Goal: Information Seeking & Learning: Learn about a topic

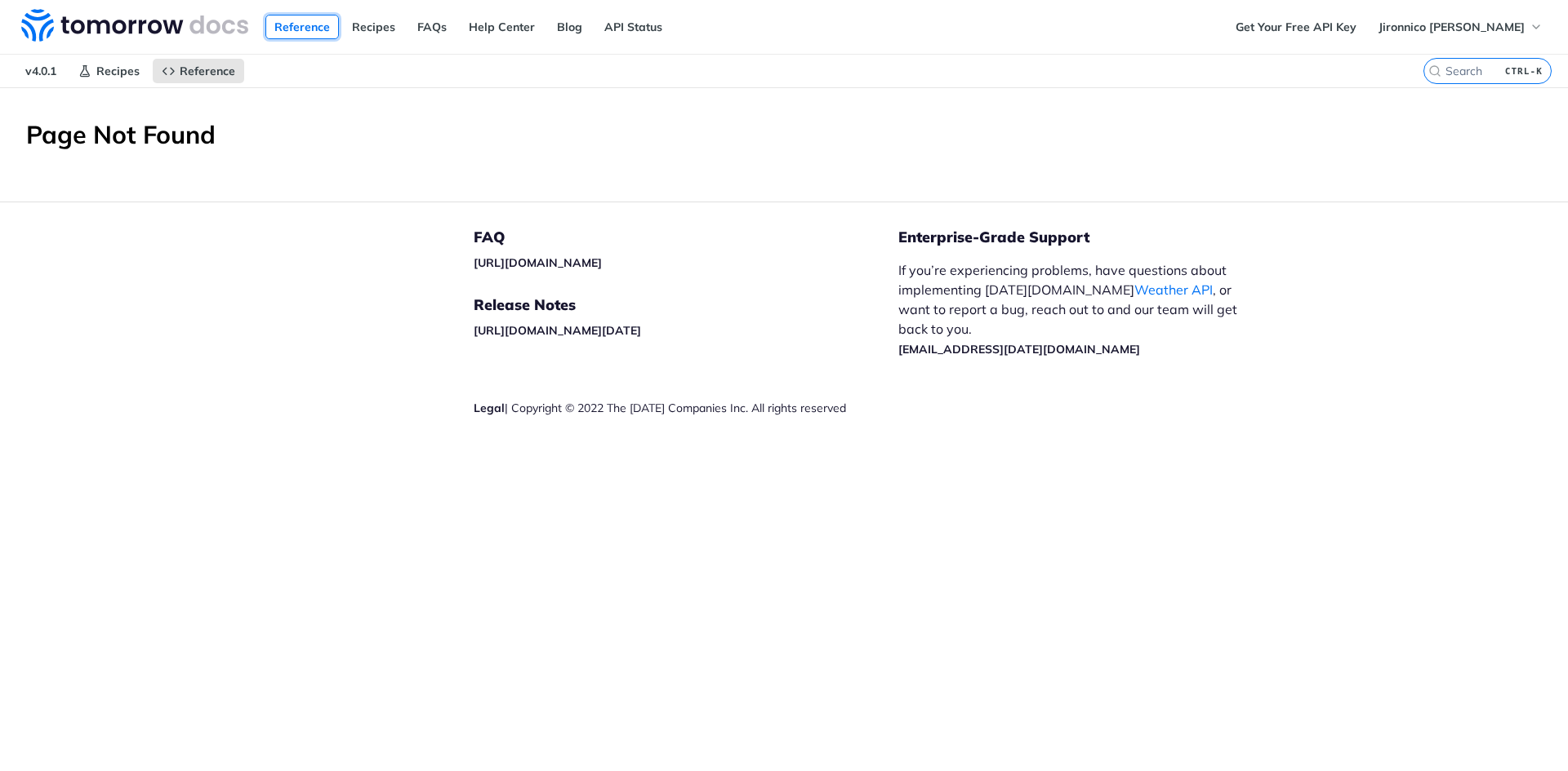
click at [313, 22] on link "Reference" at bounding box center [302, 26] width 73 height 24
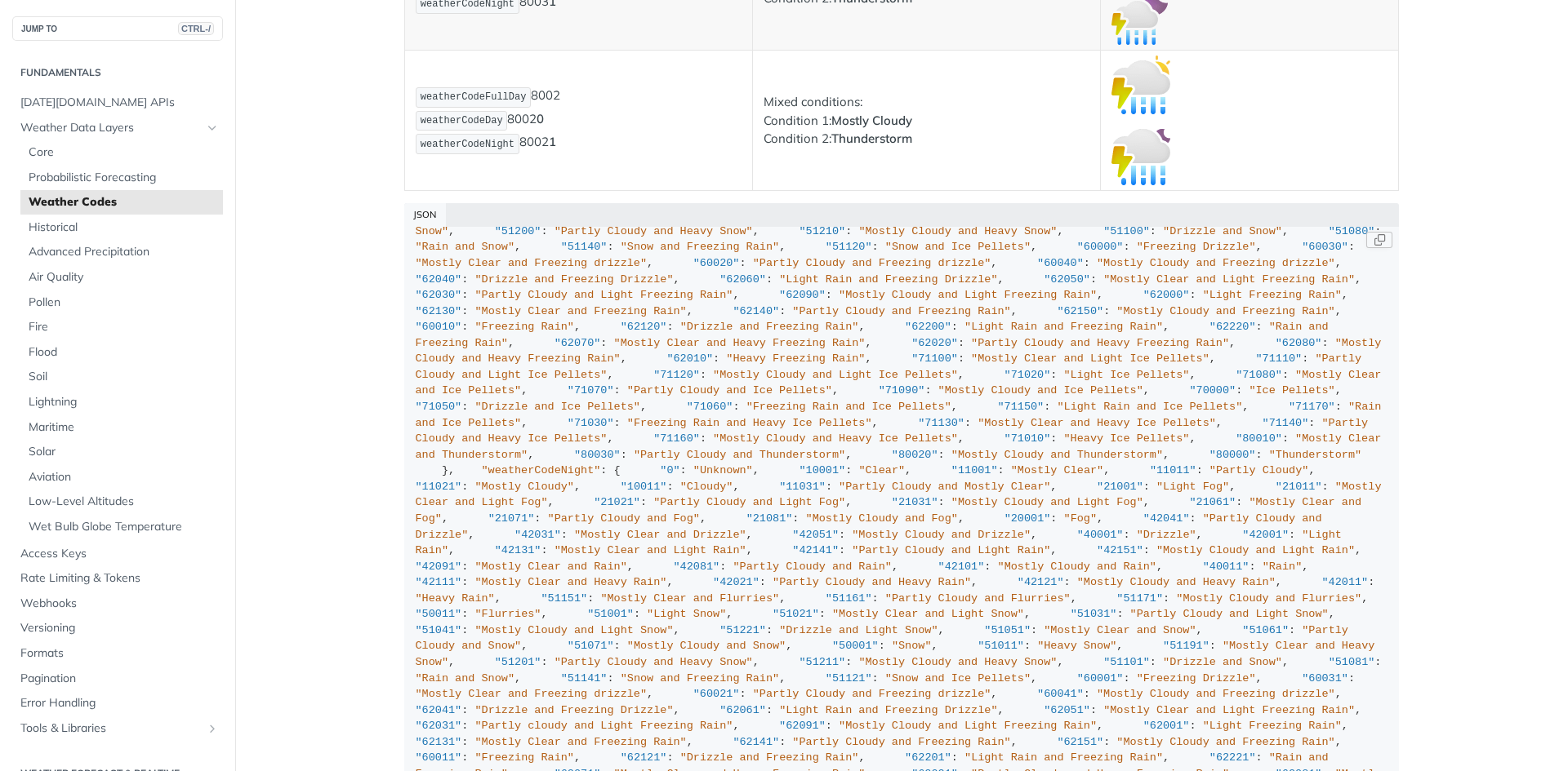
scroll to position [3372, 0]
click at [417, 211] on div "JSON" at bounding box center [902, 215] width 995 height 23
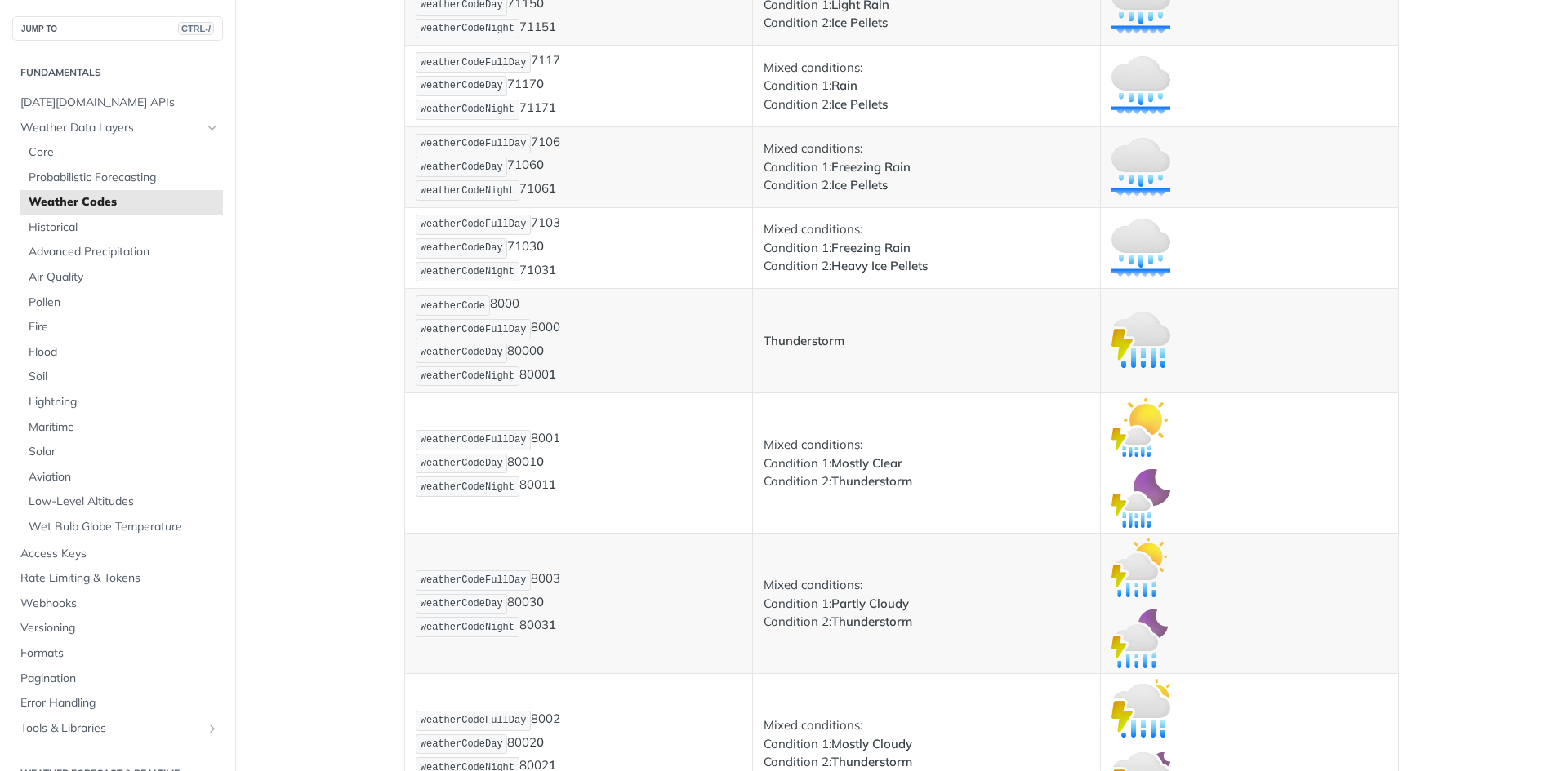
scroll to position [11220, 0]
